Goal: Task Accomplishment & Management: Use online tool/utility

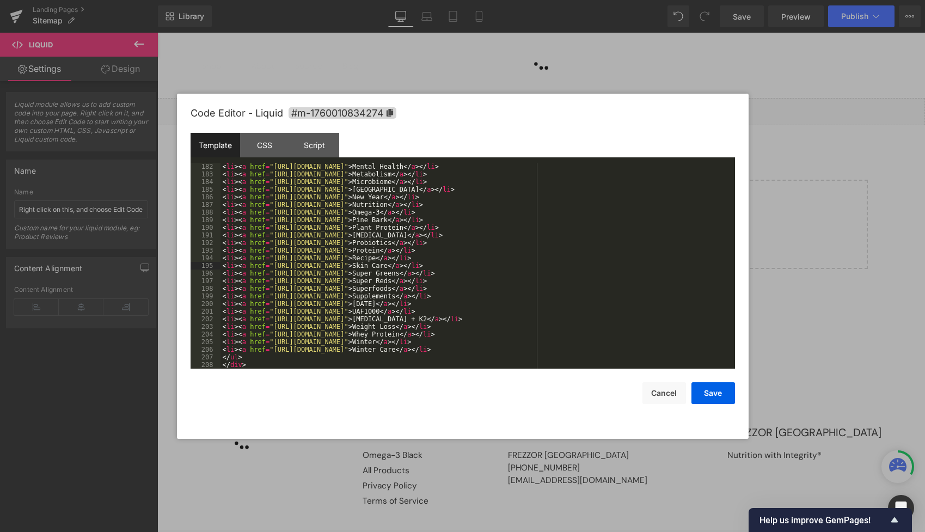
scroll to position [1822, 0]
click at [310, 153] on div "Script" at bounding box center [315, 145] width 50 height 25
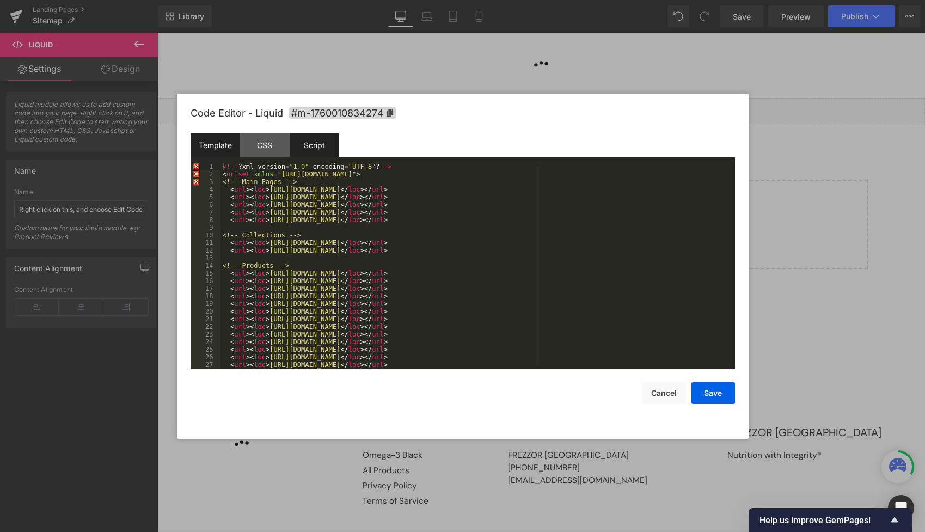
click at [215, 147] on div "Template" at bounding box center [216, 145] width 50 height 25
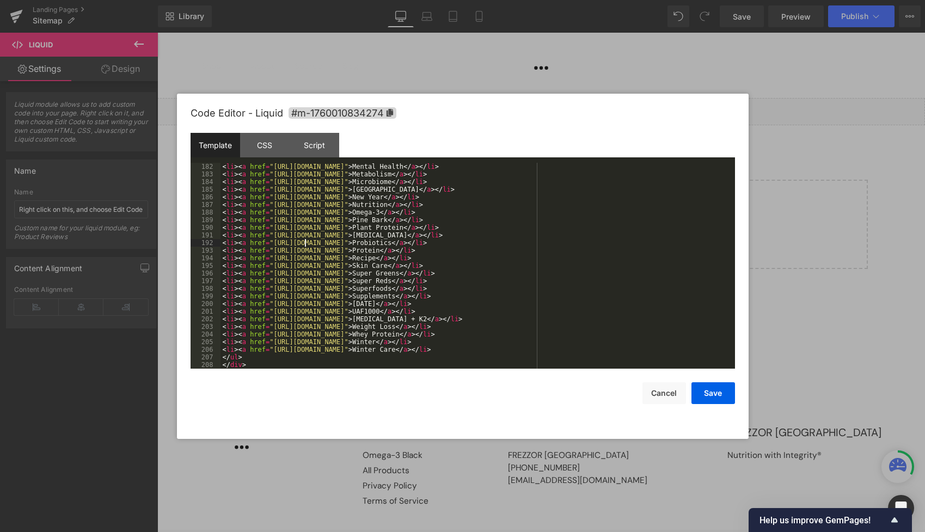
click at [307, 240] on div "< li > < a href = "[URL][DOMAIN_NAME]" > Mental Health </ a > </ li > < li > < …" at bounding box center [476, 273] width 510 height 221
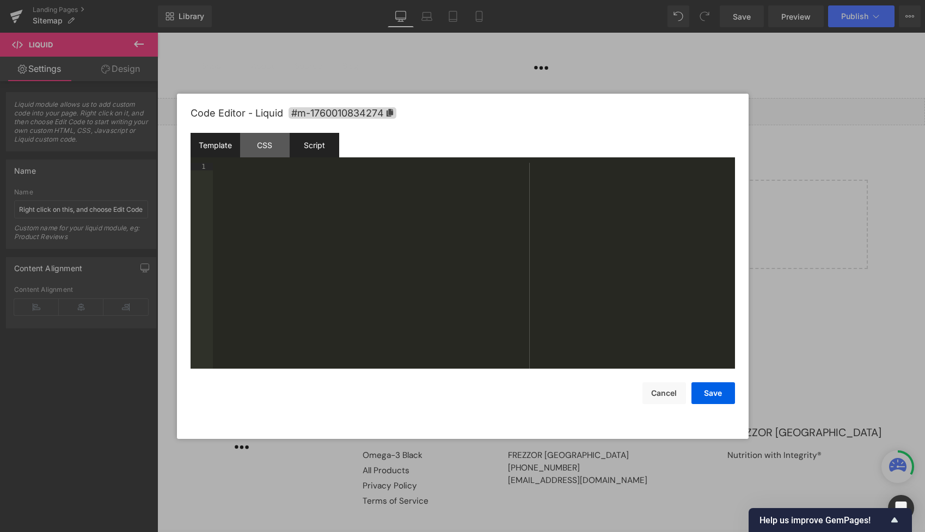
click at [313, 143] on div "Script" at bounding box center [315, 145] width 50 height 25
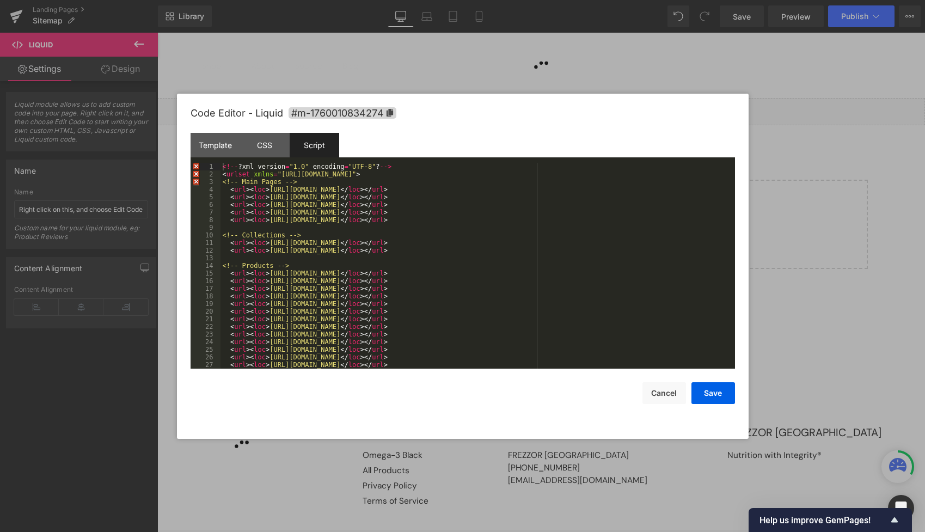
click at [323, 229] on div "<!-- ? xml version = "1.0" encoding = "UTF-8" ? --> < urlset xmlns = "[URL][DOM…" at bounding box center [476, 273] width 510 height 221
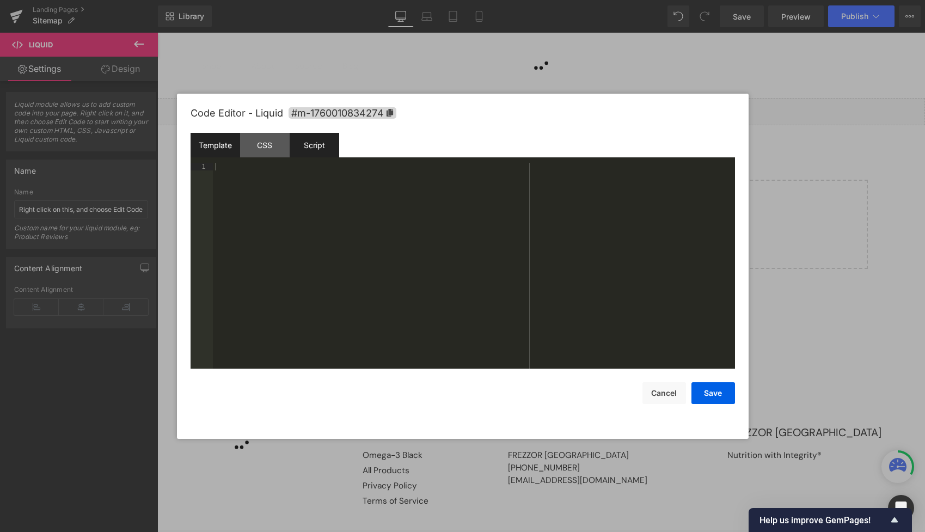
click at [216, 154] on div "Template" at bounding box center [216, 145] width 50 height 25
click at [248, 202] on div at bounding box center [474, 273] width 522 height 221
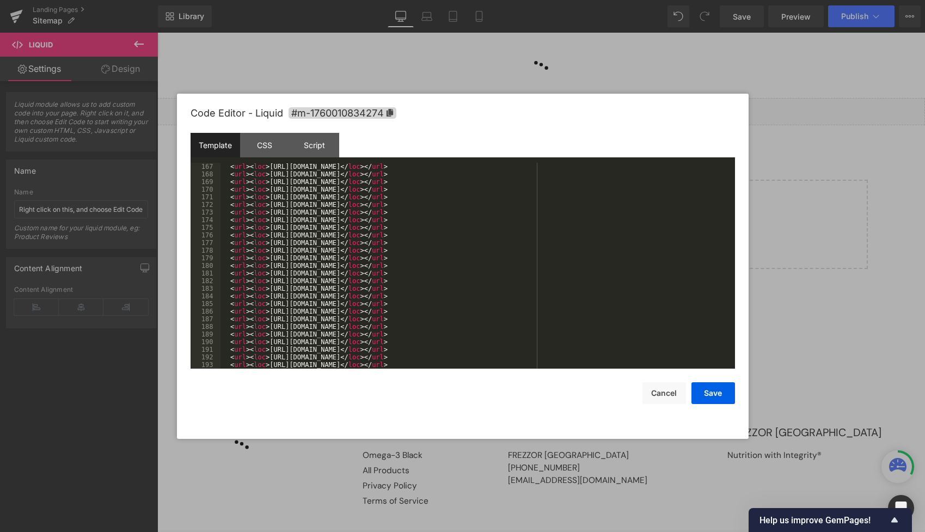
scroll to position [1296, 0]
click at [712, 385] on button "Save" at bounding box center [714, 393] width 44 height 22
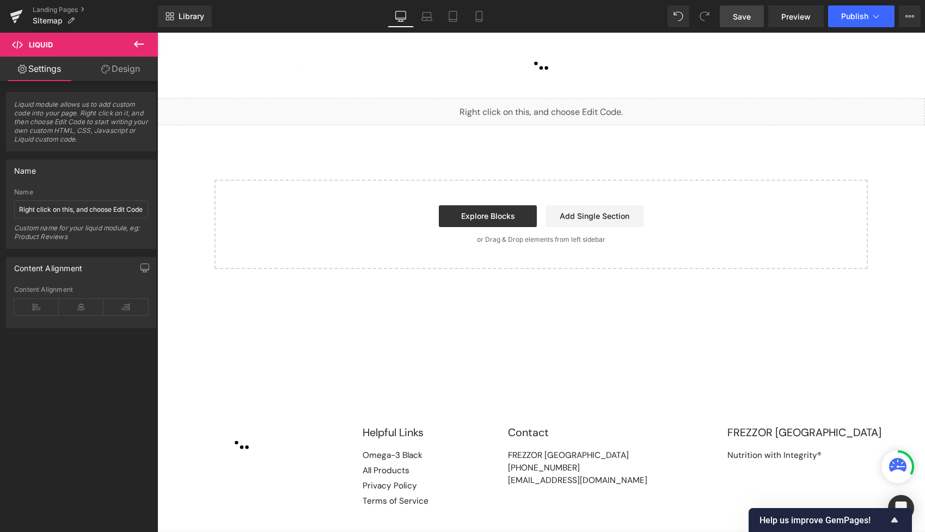
click at [744, 19] on span "Save" at bounding box center [742, 16] width 18 height 11
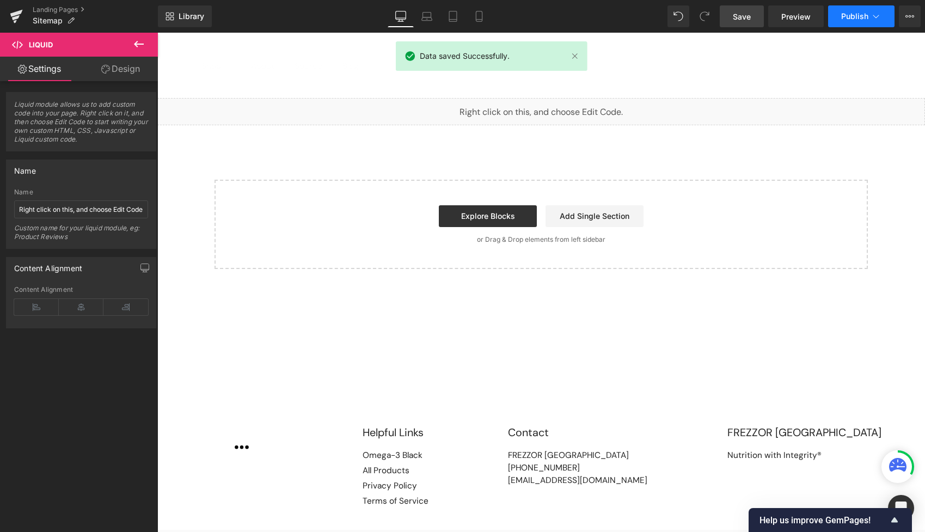
click at [843, 20] on span "Publish" at bounding box center [855, 16] width 27 height 9
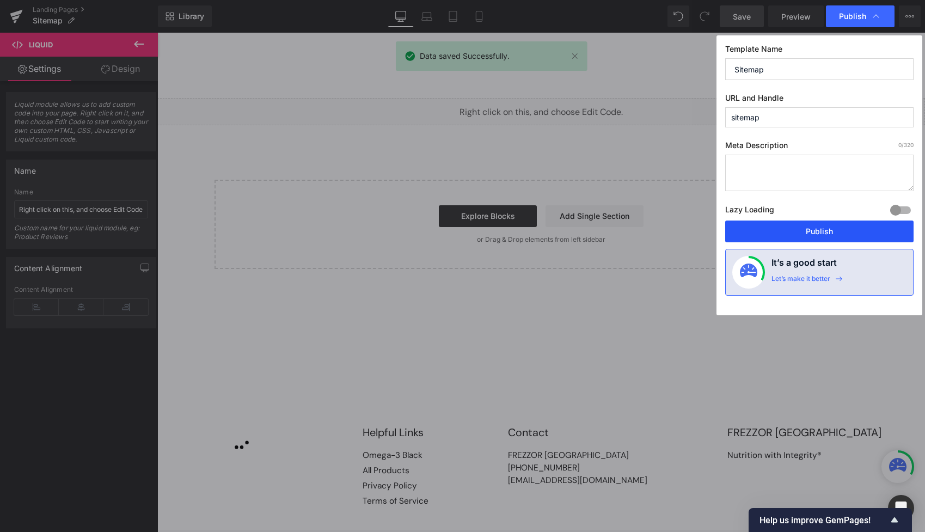
click at [801, 237] on button "Publish" at bounding box center [820, 232] width 188 height 22
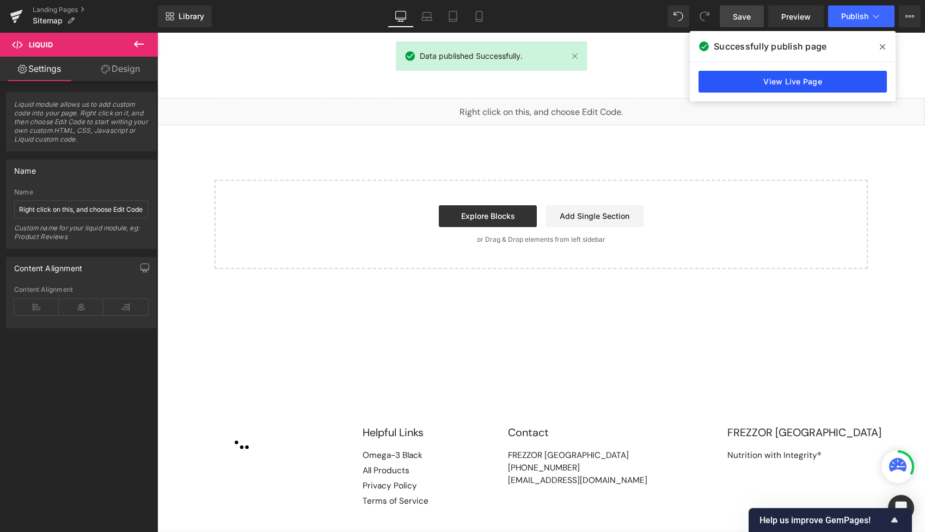
click at [777, 85] on link "View Live Page" at bounding box center [793, 82] width 188 height 22
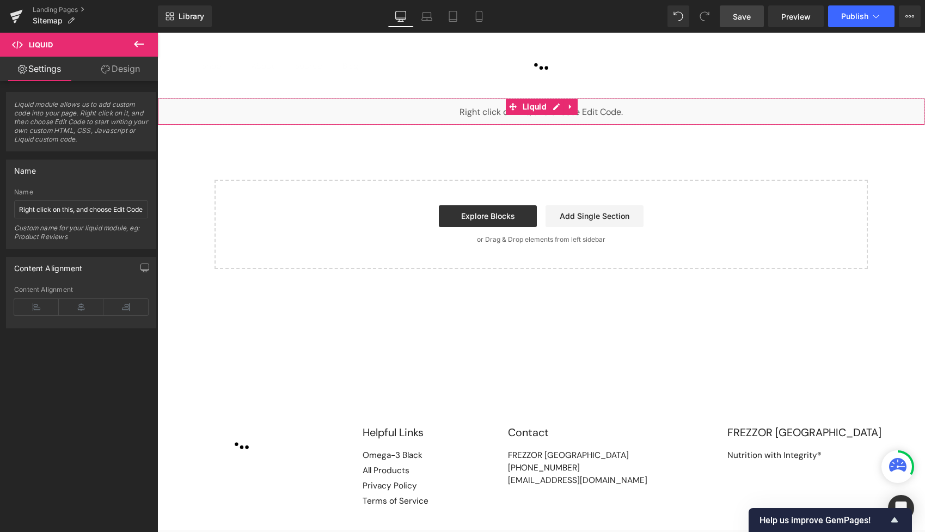
click at [601, 111] on div "Liquid" at bounding box center [541, 111] width 768 height 27
click at [553, 108] on icon at bounding box center [557, 107] width 8 height 8
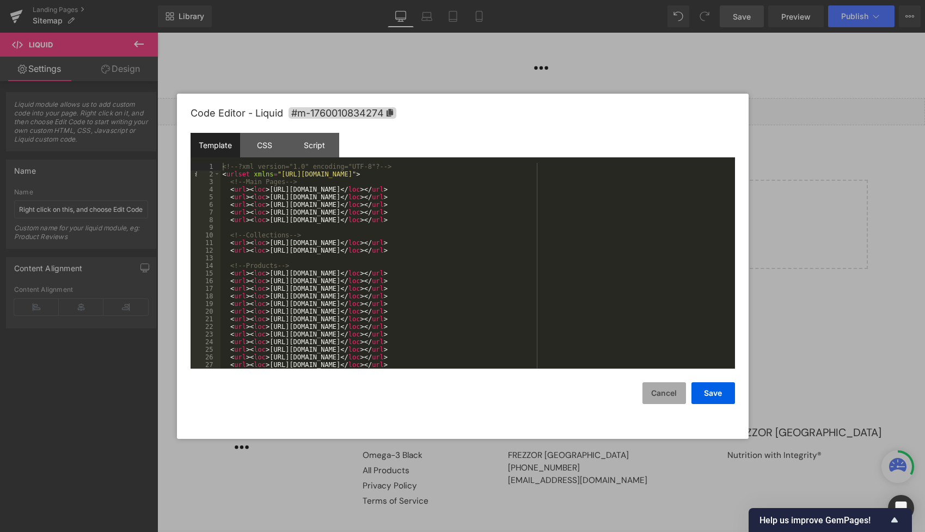
click at [660, 400] on button "Cancel" at bounding box center [665, 393] width 44 height 22
